Goal: Task Accomplishment & Management: Use online tool/utility

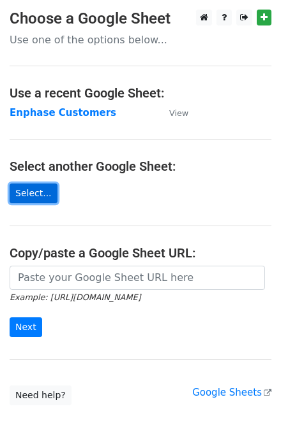
click at [34, 195] on link "Select..." at bounding box center [34, 194] width 48 height 20
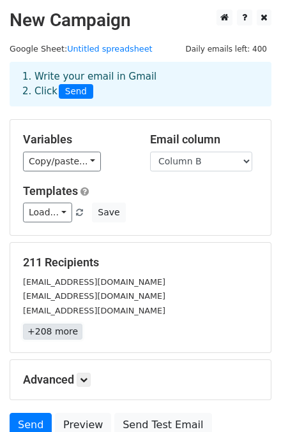
click at [54, 332] on link "+208 more" at bounding box center [52, 332] width 59 height 16
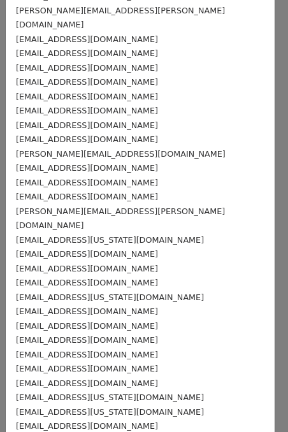
scroll to position [2709, 0]
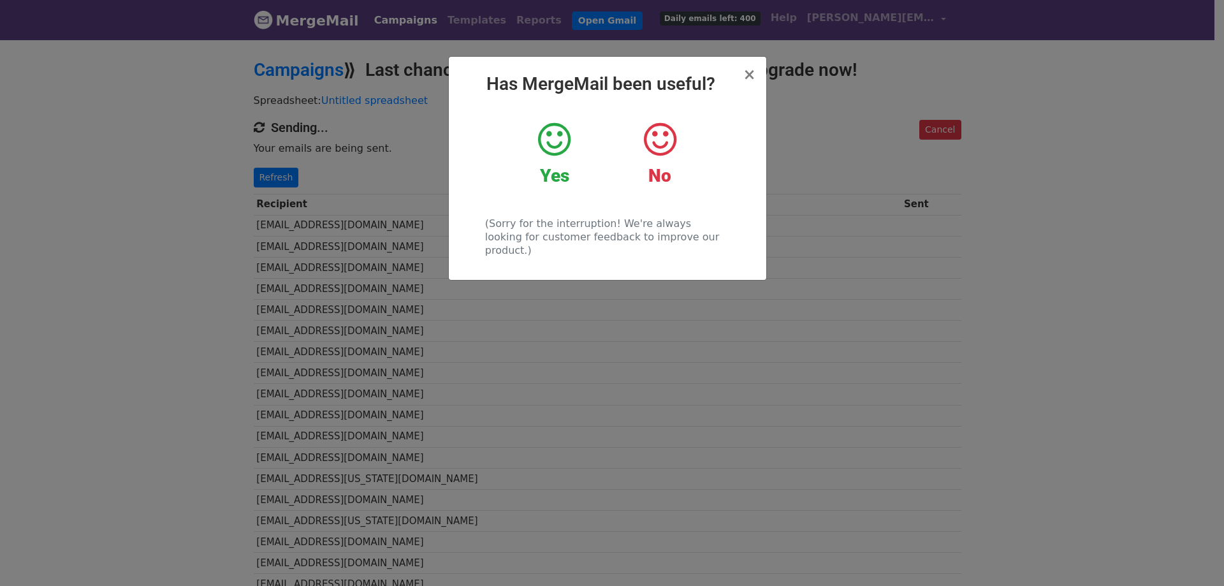
click at [554, 133] on icon at bounding box center [554, 140] width 33 height 38
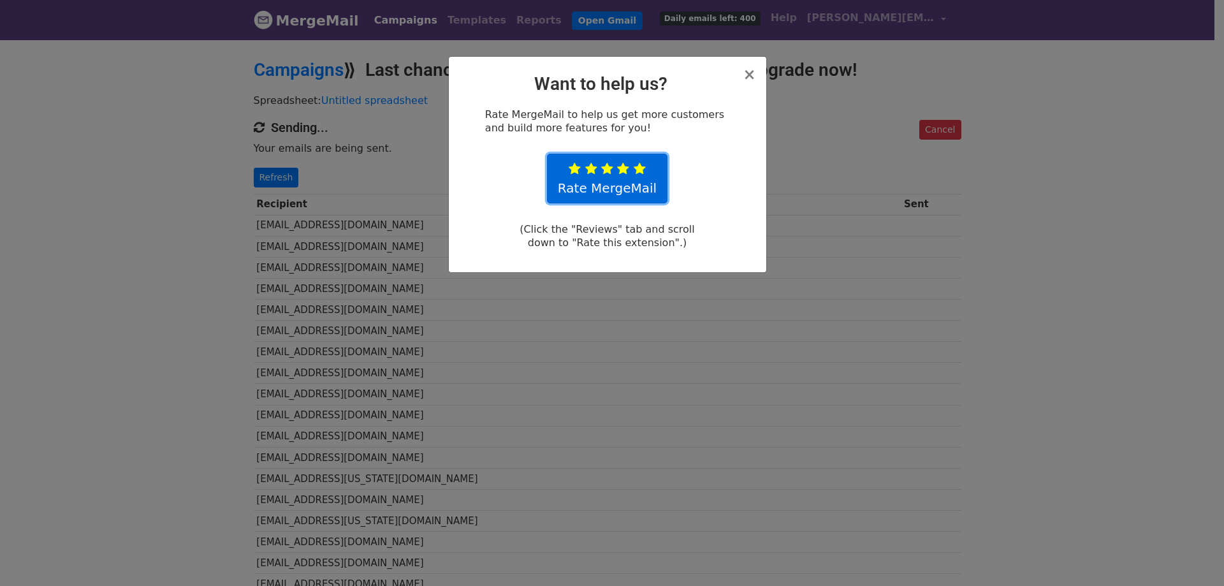
click at [598, 187] on link "Rate MergeMail" at bounding box center [607, 179] width 121 height 50
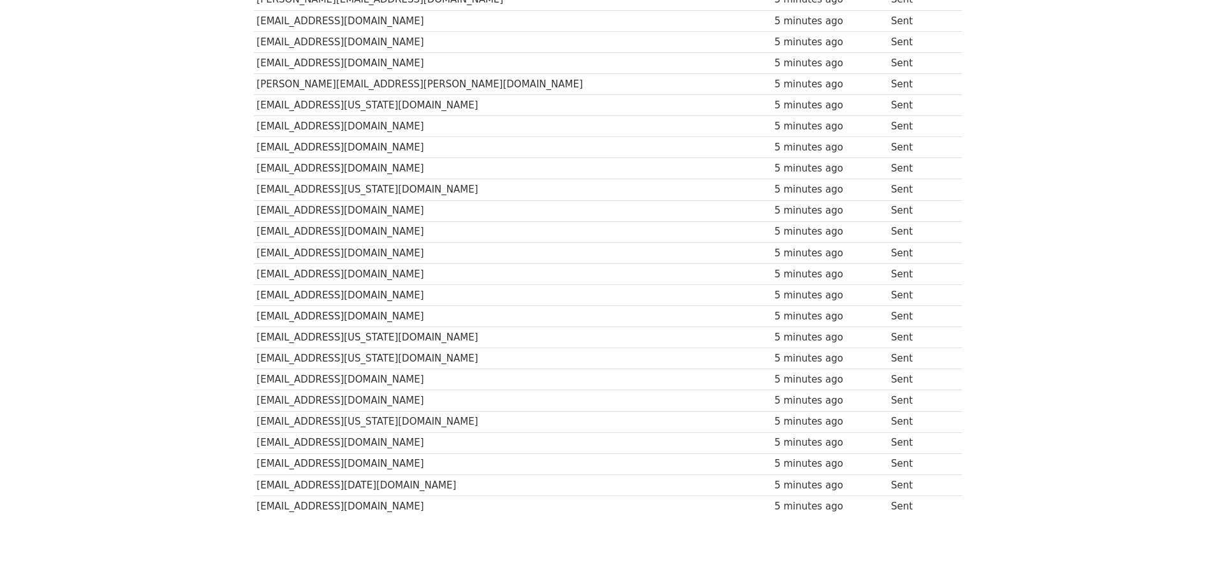
scroll to position [4192, 0]
